Goal: Find specific page/section: Find specific page/section

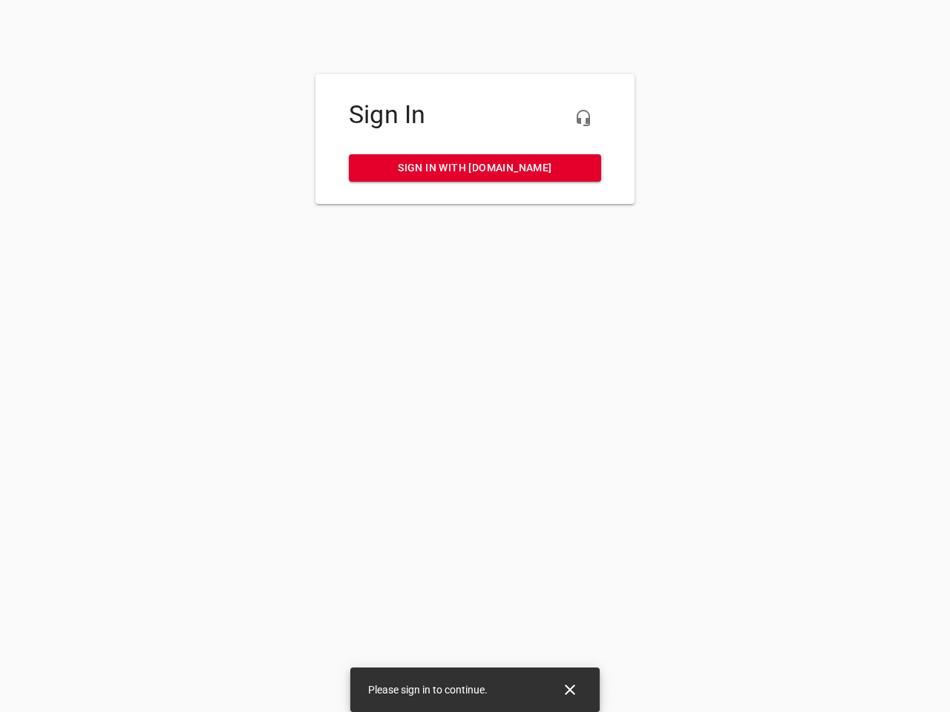
click at [583, 118] on icon "button" at bounding box center [583, 118] width 18 height 18
click at [570, 690] on icon "Close" at bounding box center [570, 690] width 10 height 10
